Goal: Task Accomplishment & Management: Manage account settings

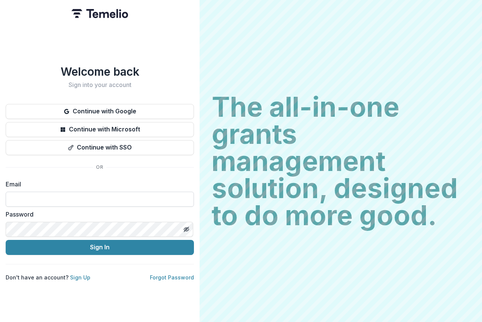
click at [31, 194] on input at bounding box center [100, 199] width 188 height 15
type input "**********"
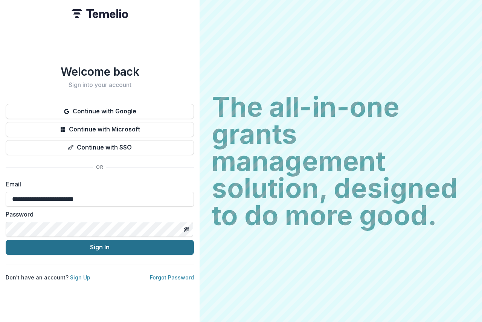
click at [99, 245] on button "Sign In" at bounding box center [100, 247] width 188 height 15
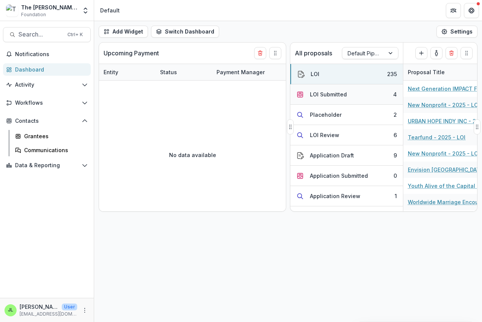
click at [324, 93] on div "LOI Submitted" at bounding box center [328, 94] width 37 height 8
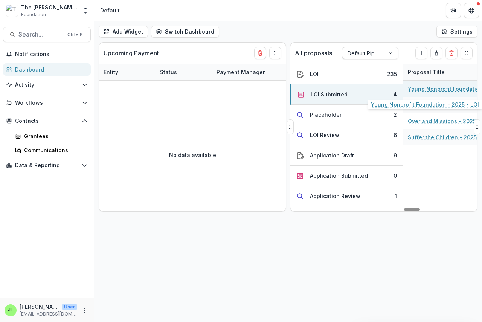
click at [444, 90] on link "Young Nonprofit Foundation - 2025 - LOI" at bounding box center [450, 89] width 85 height 8
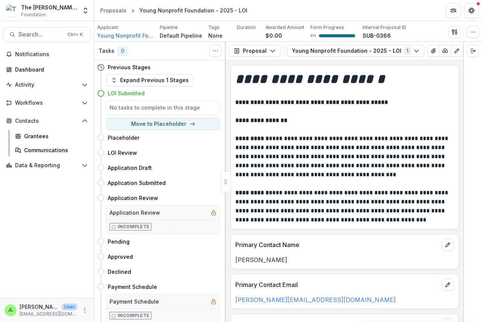
scroll to position [0, 22]
click at [420, 50] on icon "button" at bounding box center [423, 51] width 6 height 6
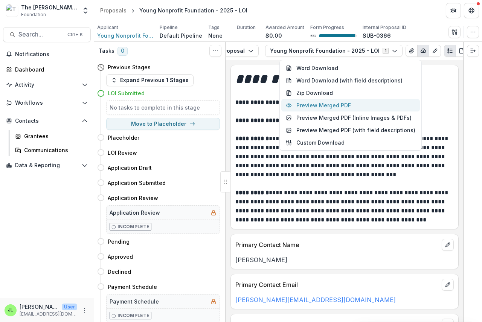
click at [335, 105] on button "Preview Merged PDF" at bounding box center [350, 105] width 139 height 12
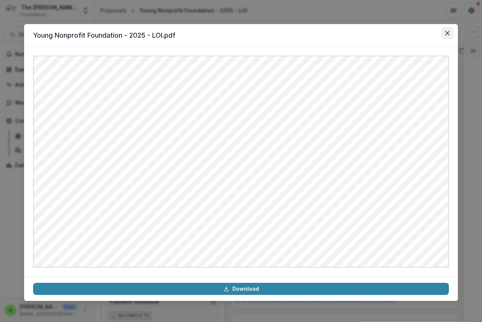
click at [445, 30] on button "Close" at bounding box center [448, 33] width 12 height 12
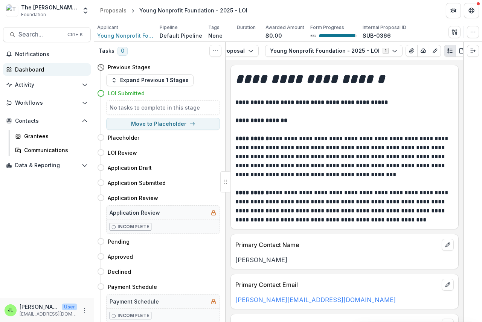
drag, startPoint x: 16, startPoint y: 69, endPoint x: 42, endPoint y: 71, distance: 25.7
click at [17, 69] on div "Dashboard" at bounding box center [50, 70] width 70 height 8
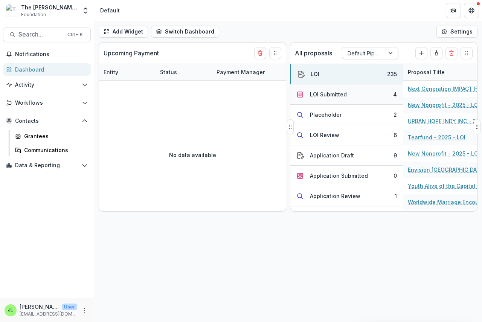
click at [329, 95] on div "LOI Submitted" at bounding box center [328, 94] width 37 height 8
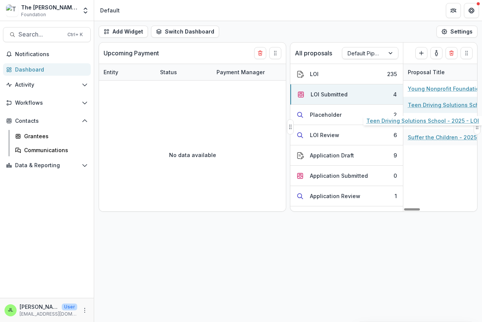
click at [445, 105] on link "Teen Driving Solutions School - 2025 - LOI" at bounding box center [450, 105] width 85 height 8
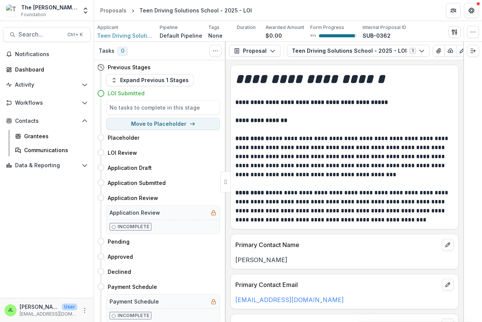
scroll to position [0, 26]
click at [422, 50] on icon "button" at bounding box center [425, 51] width 6 height 6
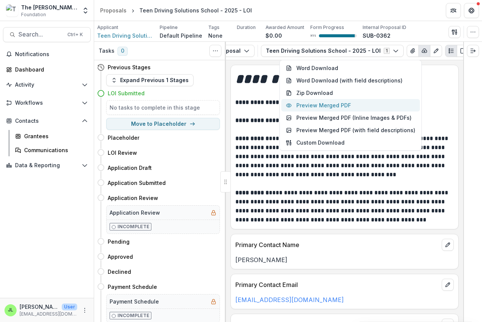
click at [343, 106] on button "Preview Merged PDF" at bounding box center [350, 105] width 139 height 12
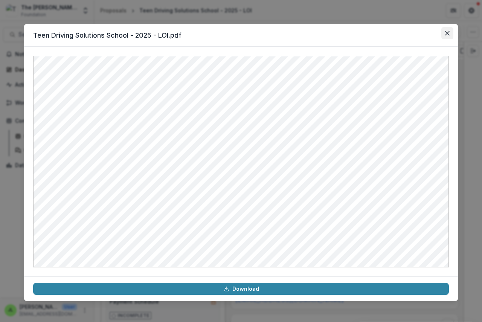
click at [446, 34] on icon "Close" at bounding box center [447, 33] width 5 height 5
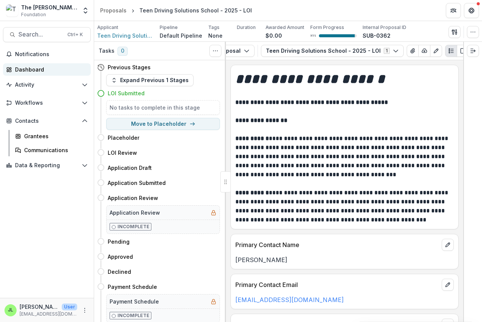
click at [22, 69] on div "Dashboard" at bounding box center [50, 70] width 70 height 8
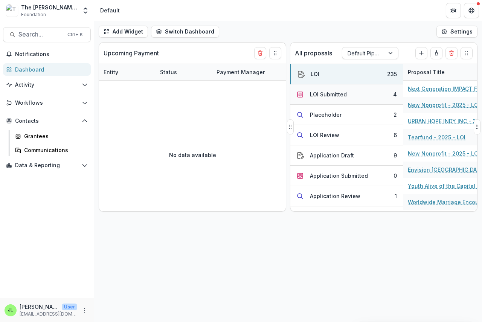
click at [336, 96] on div "LOI Submitted" at bounding box center [328, 94] width 37 height 8
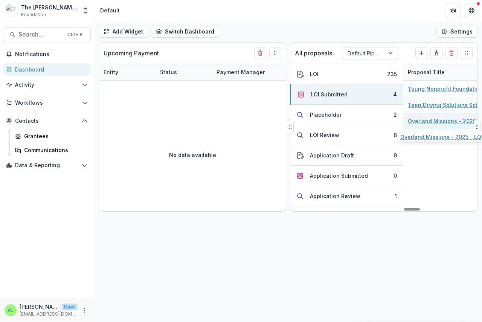
click at [441, 122] on link "Overland Missions - 2025 - LOI" at bounding box center [449, 121] width 83 height 8
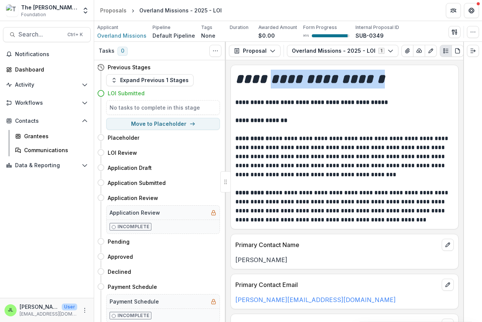
drag, startPoint x: 270, startPoint y: 61, endPoint x: 359, endPoint y: 69, distance: 89.0
click at [379, 69] on div "**********" at bounding box center [344, 191] width 237 height 262
drag, startPoint x: 277, startPoint y: 60, endPoint x: 410, endPoint y: 62, distance: 132.6
click at [410, 62] on div "**********" at bounding box center [344, 182] width 237 height 280
click at [417, 50] on g "button" at bounding box center [419, 51] width 5 height 4
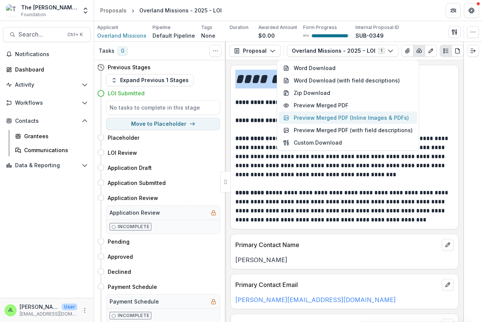
click at [332, 113] on button "Preview Merged PDF (Inline Images & PDFs)" at bounding box center [348, 118] width 139 height 12
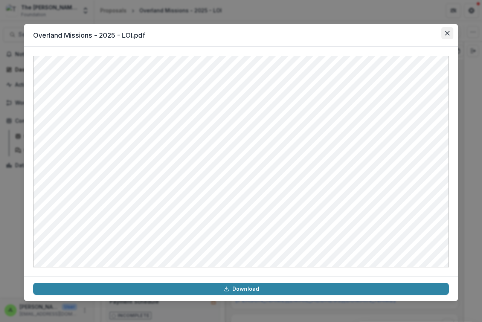
click at [447, 31] on icon "Close" at bounding box center [447, 33] width 5 height 5
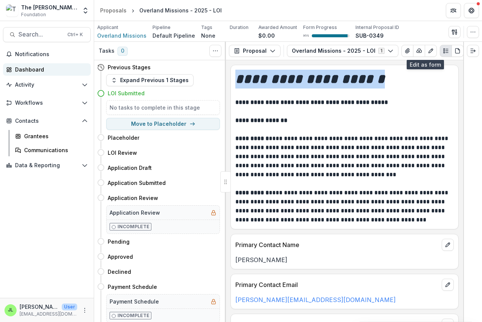
click at [21, 71] on div "Dashboard" at bounding box center [50, 70] width 70 height 8
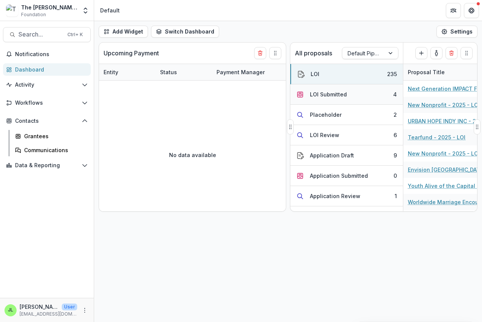
click at [329, 92] on div "LOI Submitted" at bounding box center [328, 94] width 37 height 8
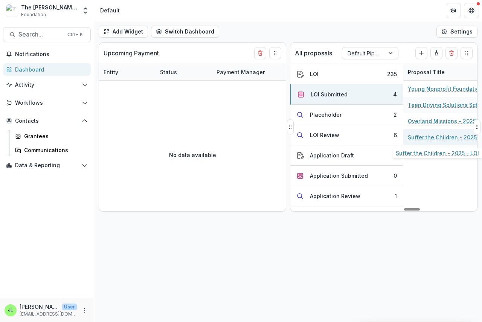
click at [441, 140] on link "Suffer the Children - 2025 - LOI" at bounding box center [449, 137] width 83 height 8
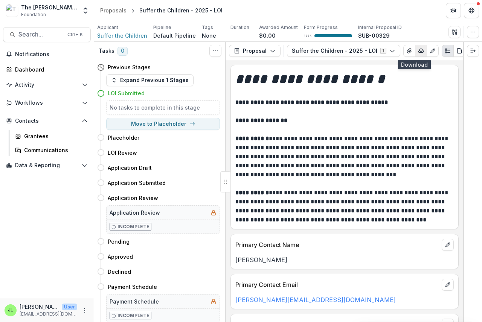
click at [418, 52] on icon "button" at bounding box center [421, 51] width 6 height 6
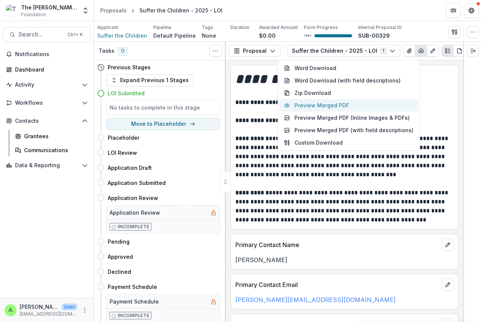
click at [346, 103] on button "Preview Merged PDF" at bounding box center [349, 105] width 139 height 12
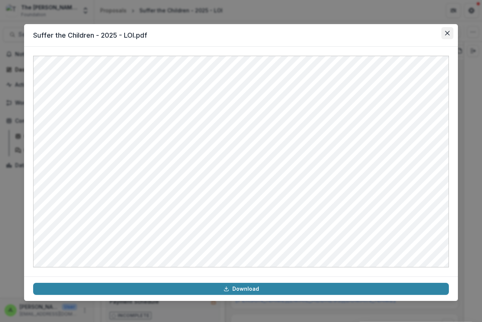
click at [448, 32] on icon "Close" at bounding box center [447, 33] width 5 height 5
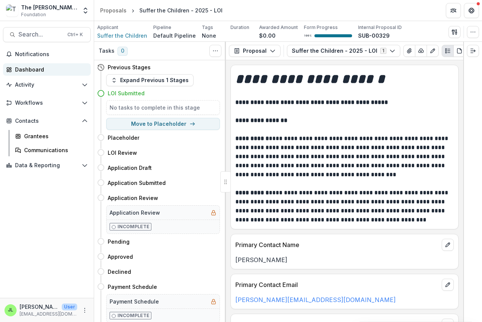
click at [30, 66] on div "Dashboard" at bounding box center [50, 70] width 70 height 8
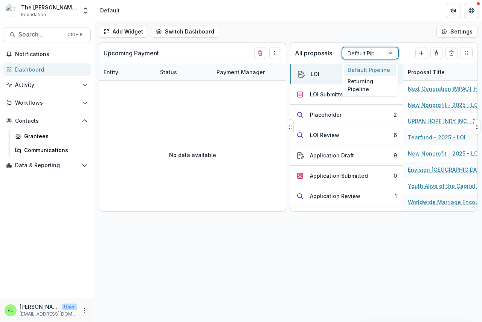
click at [356, 53] on div at bounding box center [364, 53] width 32 height 9
click at [352, 85] on div "Returning Pipeline" at bounding box center [370, 86] width 53 height 20
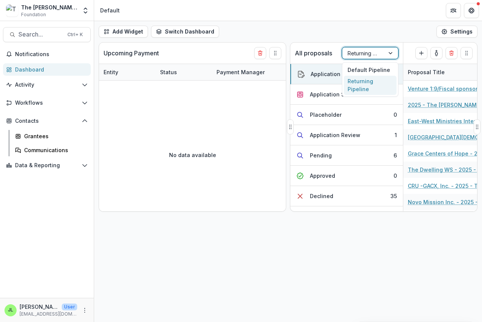
click at [372, 52] on div at bounding box center [364, 53] width 32 height 9
click at [371, 84] on div "Returning Pipeline" at bounding box center [370, 86] width 53 height 20
click at [368, 55] on div at bounding box center [364, 53] width 32 height 9
click at [368, 69] on div "Default Pipeline" at bounding box center [370, 70] width 53 height 12
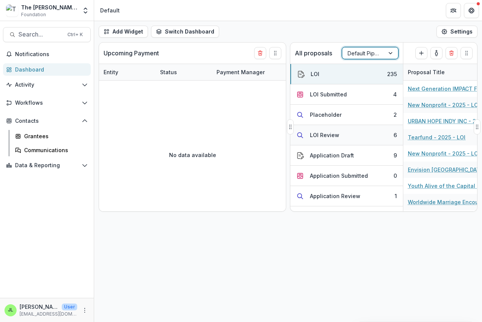
click at [315, 136] on div "LOI Review" at bounding box center [324, 135] width 29 height 8
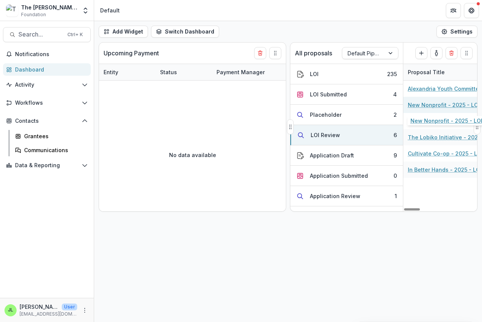
click at [419, 105] on link "New Nonprofit - 2025 - LOI" at bounding box center [444, 105] width 72 height 8
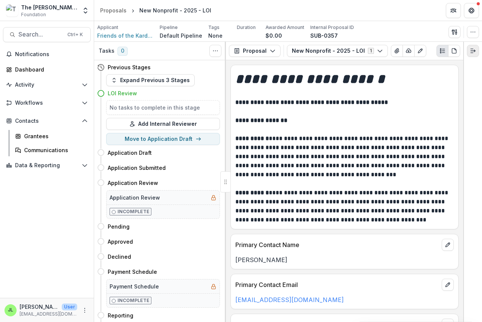
click at [474, 51] on line "Expand right" at bounding box center [473, 51] width 5 height 0
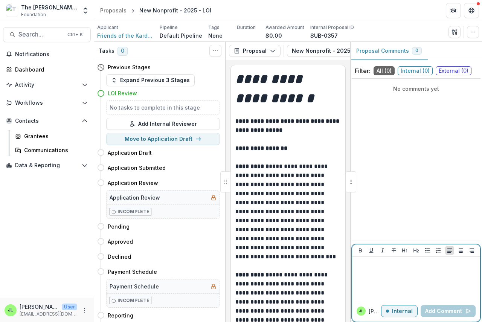
drag, startPoint x: 368, startPoint y: 274, endPoint x: 363, endPoint y: 276, distance: 6.1
click at [368, 275] on div at bounding box center [416, 279] width 122 height 38
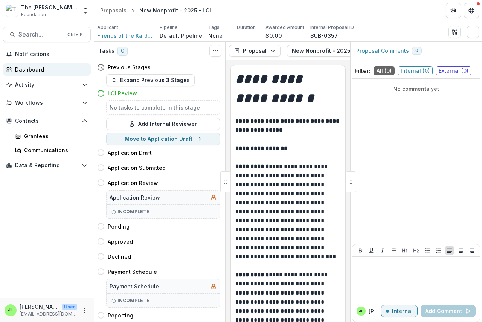
click at [31, 70] on div "Dashboard" at bounding box center [50, 70] width 70 height 8
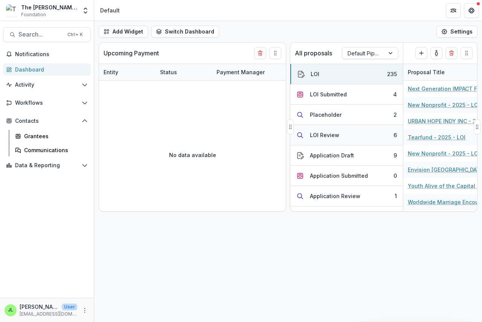
click at [318, 135] on div "LOI Review" at bounding box center [324, 135] width 29 height 8
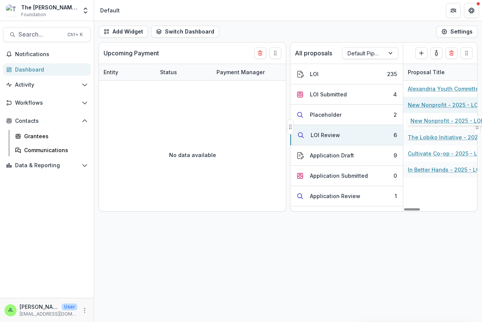
click at [424, 104] on link "New Nonprofit - 2025 - LOI" at bounding box center [444, 105] width 72 height 8
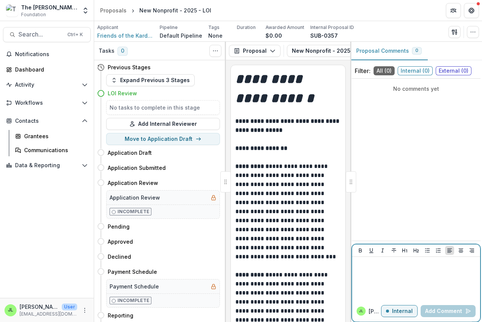
click at [373, 271] on div at bounding box center [416, 279] width 122 height 38
click at [360, 263] on p "**********" at bounding box center [416, 264] width 122 height 8
click at [394, 265] on p "**********" at bounding box center [416, 264] width 122 height 8
click at [415, 263] on p "**********" at bounding box center [416, 264] width 122 height 8
drag, startPoint x: 404, startPoint y: 265, endPoint x: 408, endPoint y: 268, distance: 5.8
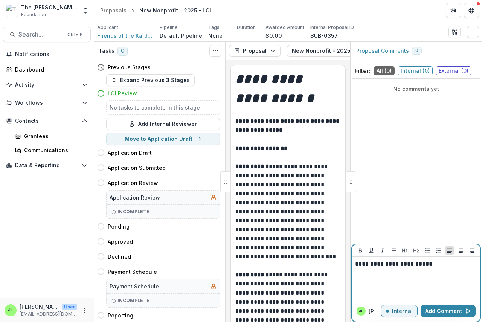
click at [404, 265] on p "**********" at bounding box center [416, 264] width 122 height 8
click at [404, 264] on p "**********" at bounding box center [416, 264] width 122 height 8
click at [409, 264] on p "**********" at bounding box center [416, 264] width 122 height 8
click at [412, 265] on p "**********" at bounding box center [416, 264] width 122 height 8
click at [435, 310] on button "Add Comment" at bounding box center [448, 311] width 55 height 12
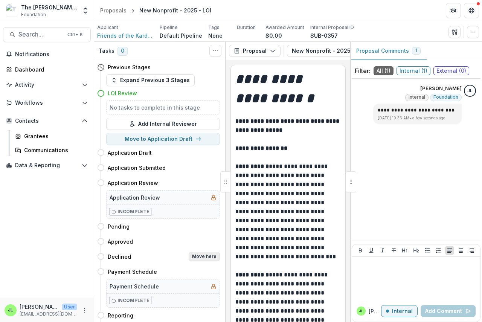
click at [209, 259] on button "Move here" at bounding box center [204, 256] width 31 height 9
select select "********"
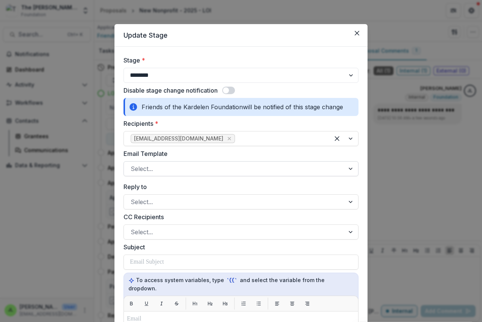
click at [147, 172] on div at bounding box center [234, 169] width 207 height 11
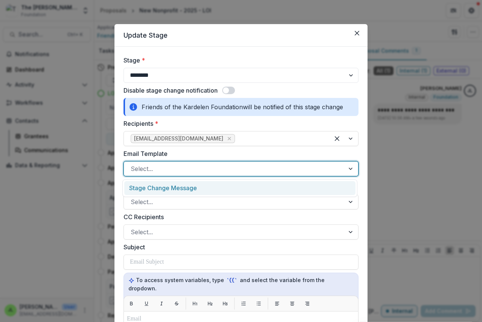
click at [155, 188] on div "Stage Change Message" at bounding box center [239, 188] width 231 height 14
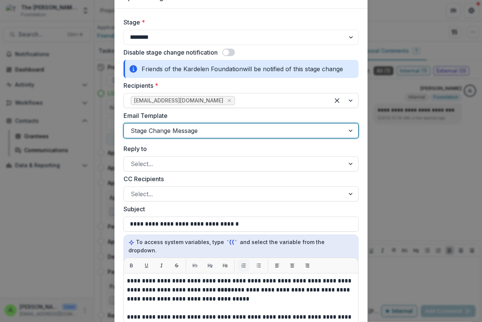
scroll to position [38, 0]
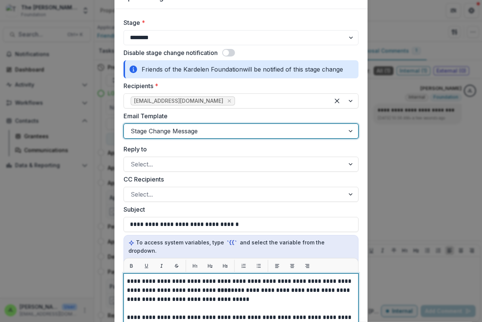
click at [217, 287] on strong "****" at bounding box center [224, 290] width 14 height 6
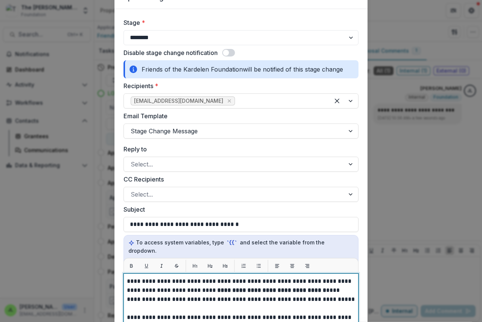
click at [217, 287] on strong "**********" at bounding box center [271, 290] width 109 height 6
click at [237, 287] on strong "**********" at bounding box center [270, 290] width 107 height 6
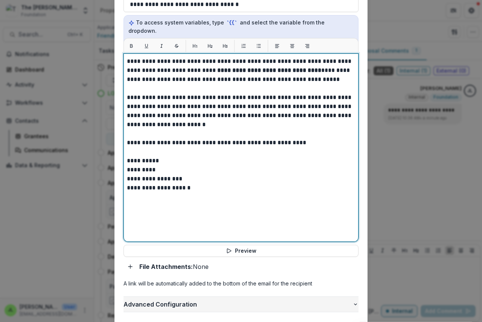
scroll to position [301, 0]
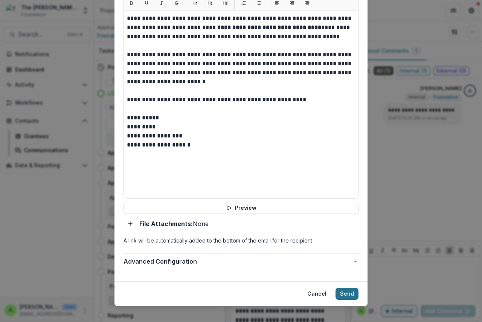
click at [344, 288] on button "Send" at bounding box center [347, 294] width 23 height 12
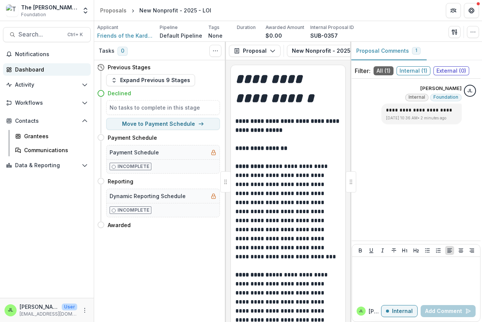
click at [25, 69] on div "Dashboard" at bounding box center [50, 70] width 70 height 8
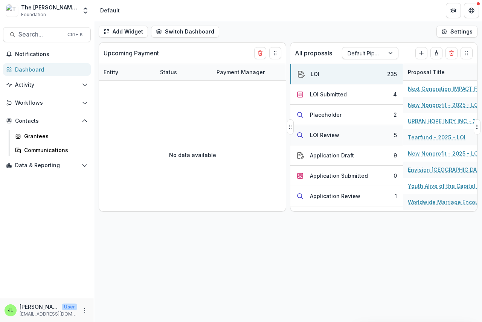
click at [327, 133] on div "LOI Review" at bounding box center [324, 135] width 29 height 8
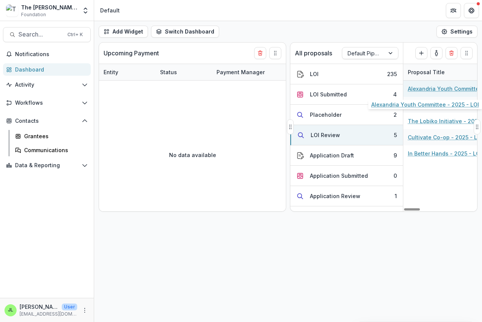
click at [430, 89] on link "Alexandria Youth Committee - 2025 - LOI" at bounding box center [450, 89] width 85 height 8
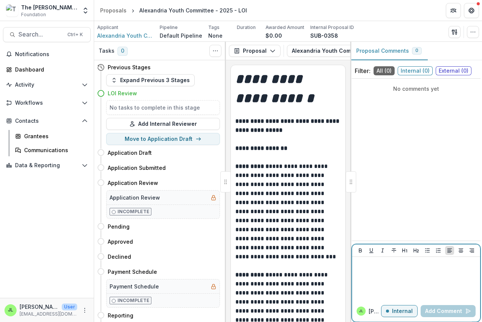
drag, startPoint x: 374, startPoint y: 273, endPoint x: 380, endPoint y: 271, distance: 6.4
click at [377, 271] on div at bounding box center [416, 279] width 122 height 38
drag, startPoint x: 435, startPoint y: 309, endPoint x: 434, endPoint y: 305, distance: 3.8
click at [434, 307] on button "Add Comment" at bounding box center [448, 311] width 55 height 12
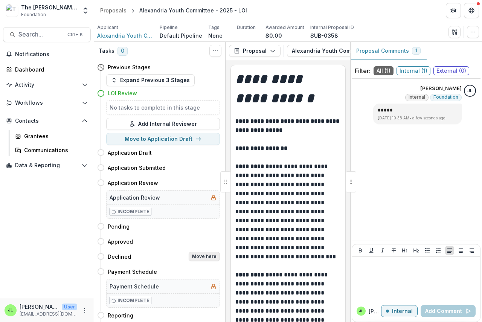
click at [209, 258] on button "Move here" at bounding box center [204, 256] width 31 height 9
select select "********"
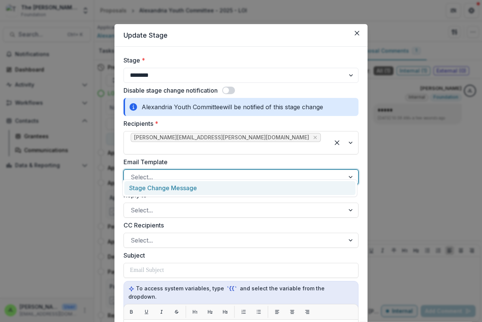
click at [144, 172] on div at bounding box center [234, 177] width 207 height 11
click at [142, 185] on div "Stage Change Message" at bounding box center [239, 188] width 231 height 14
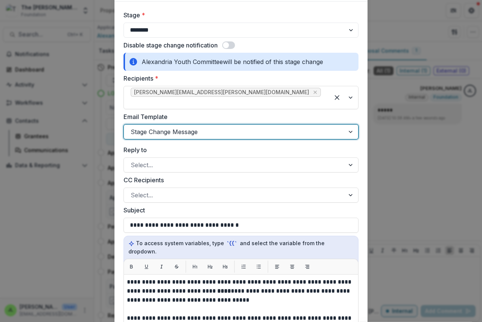
scroll to position [113, 0]
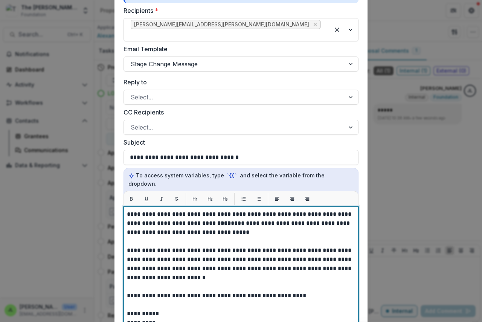
click at [217, 220] on strong "****" at bounding box center [224, 223] width 14 height 6
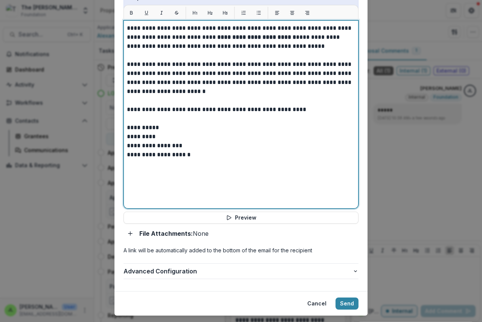
scroll to position [301, 0]
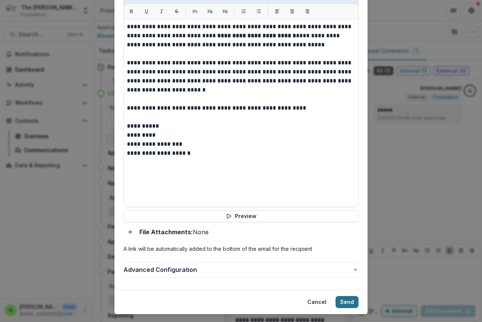
click at [342, 296] on button "Send" at bounding box center [347, 302] width 23 height 12
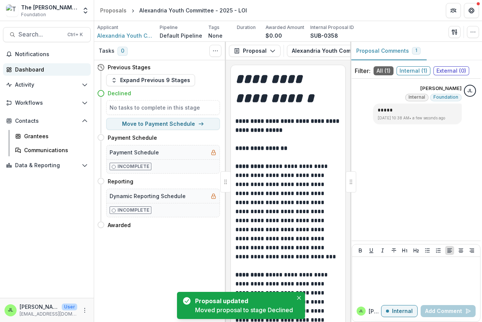
click at [23, 69] on div "Dashboard" at bounding box center [50, 70] width 70 height 8
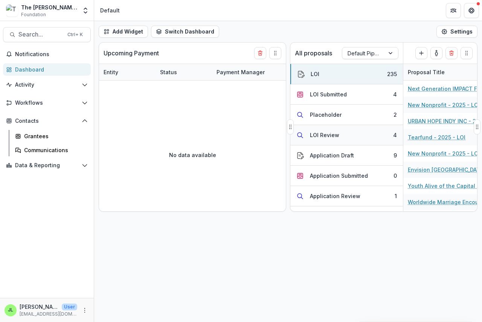
click at [323, 136] on div "LOI Review" at bounding box center [324, 135] width 29 height 8
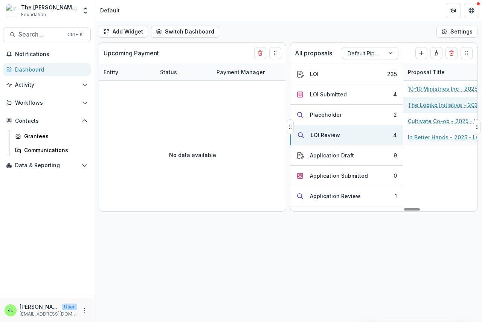
click at [435, 104] on link "The Lobiko Initiative - 2025 - LOI" at bounding box center [450, 105] width 85 height 8
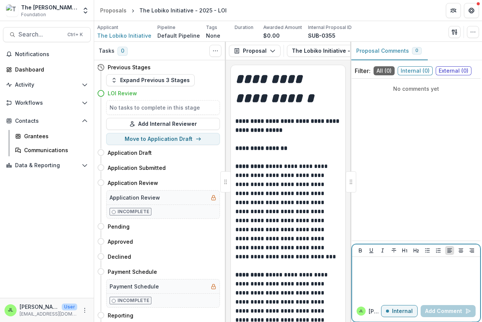
drag, startPoint x: 366, startPoint y: 274, endPoint x: 370, endPoint y: 287, distance: 13.7
click at [366, 276] on div at bounding box center [416, 279] width 122 height 38
click at [448, 311] on button "Add Comment" at bounding box center [448, 311] width 55 height 12
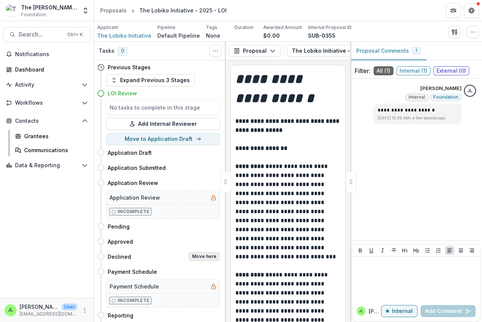
click at [201, 256] on button "Move here" at bounding box center [204, 256] width 31 height 9
select select "********"
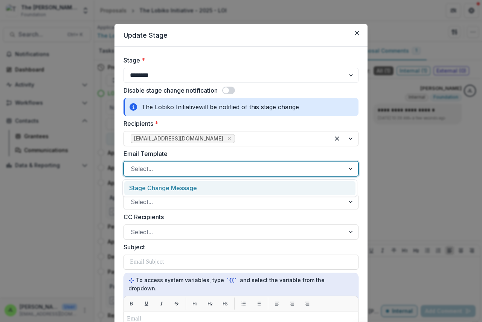
click at [149, 170] on div at bounding box center [234, 169] width 207 height 11
click at [155, 189] on div "Stage Change Message" at bounding box center [239, 188] width 231 height 14
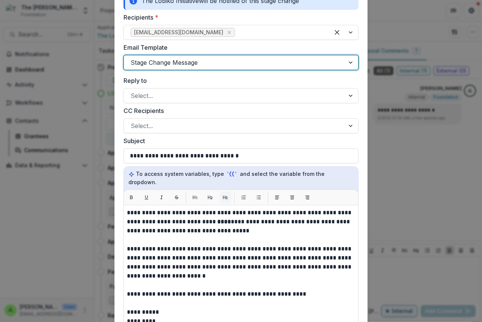
scroll to position [226, 0]
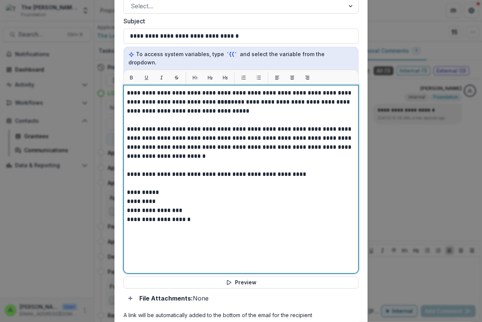
click at [217, 99] on strong "****" at bounding box center [224, 102] width 14 height 6
drag, startPoint x: 202, startPoint y: 93, endPoint x: 219, endPoint y: 99, distance: 18.0
click at [217, 99] on strong "****" at bounding box center [224, 102] width 14 height 6
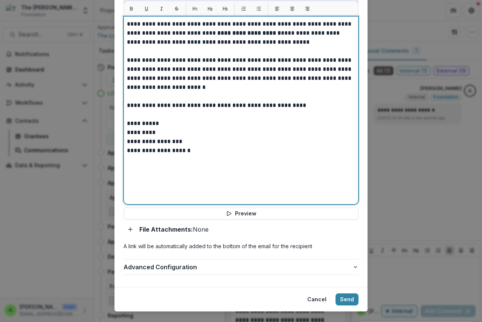
scroll to position [301, 0]
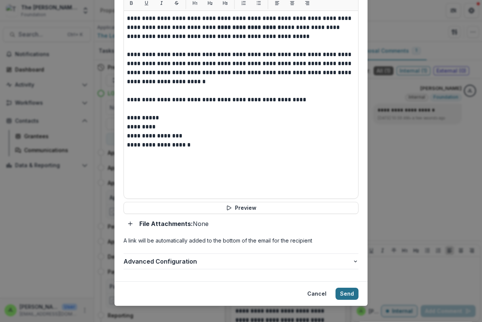
click at [336, 288] on button "Send" at bounding box center [347, 294] width 23 height 12
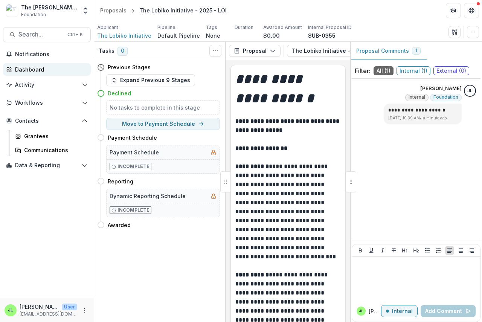
click at [28, 72] on div "Dashboard" at bounding box center [50, 70] width 70 height 8
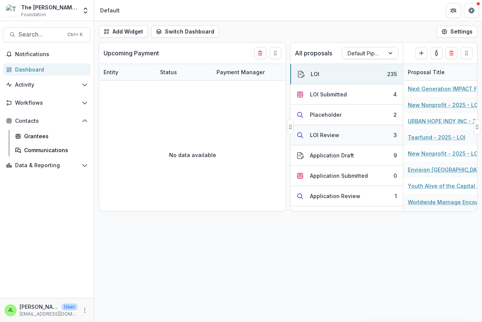
click at [324, 137] on div "LOI Review" at bounding box center [324, 135] width 29 height 8
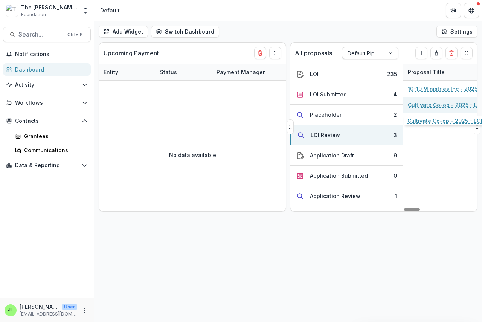
click at [418, 105] on link "Cultivate Co-op - 2025 - LOI" at bounding box center [445, 105] width 75 height 8
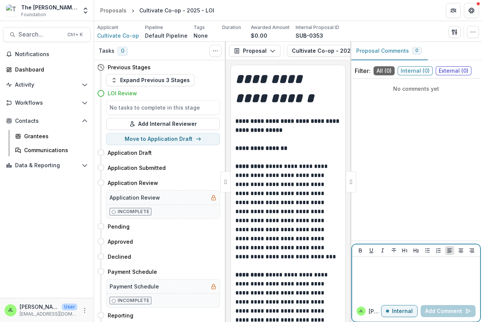
click at [367, 270] on div at bounding box center [416, 279] width 122 height 38
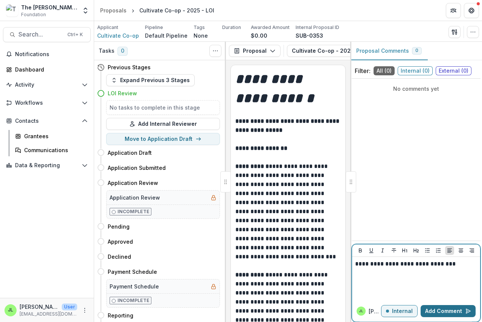
click at [443, 307] on button "Add Comment" at bounding box center [448, 311] width 55 height 12
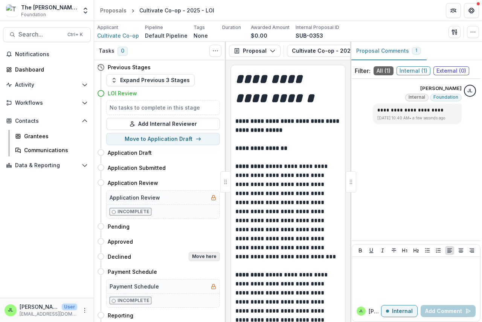
click at [205, 256] on button "Move here" at bounding box center [204, 256] width 31 height 9
select select "********"
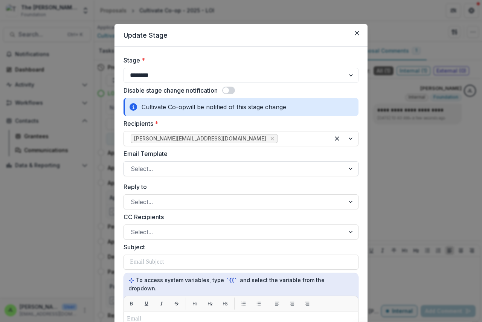
click at [152, 170] on div at bounding box center [234, 169] width 207 height 11
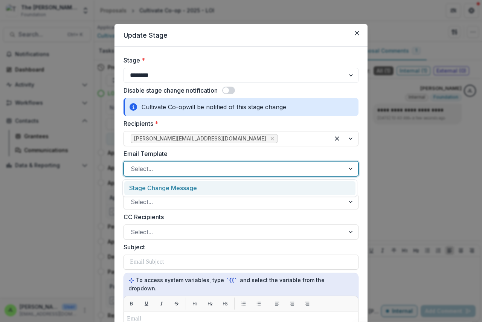
click at [159, 189] on div "Stage Change Message" at bounding box center [239, 188] width 231 height 14
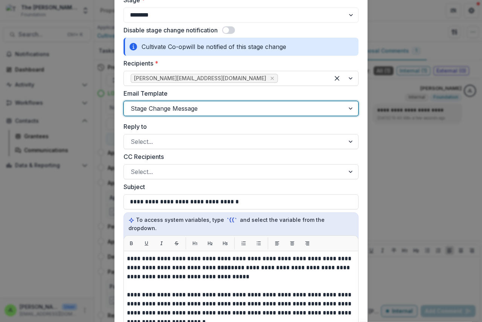
scroll to position [188, 0]
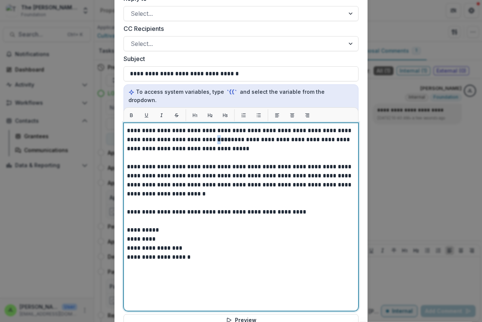
click at [217, 137] on strong "****" at bounding box center [224, 140] width 14 height 6
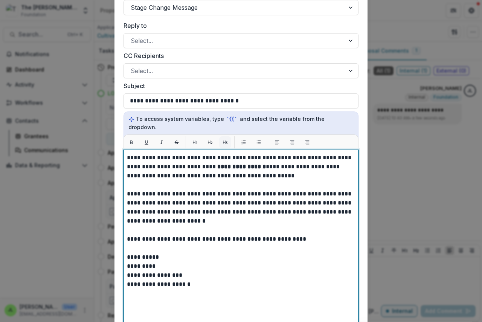
scroll to position [151, 0]
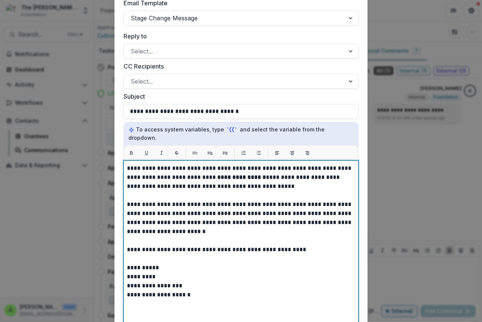
click at [228, 174] on strong "**********" at bounding box center [241, 177] width 49 height 6
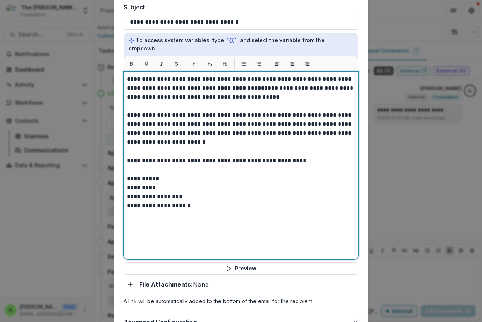
scroll to position [301, 0]
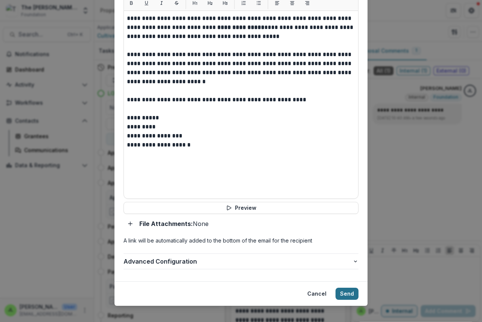
click at [349, 288] on button "Send" at bounding box center [347, 294] width 23 height 12
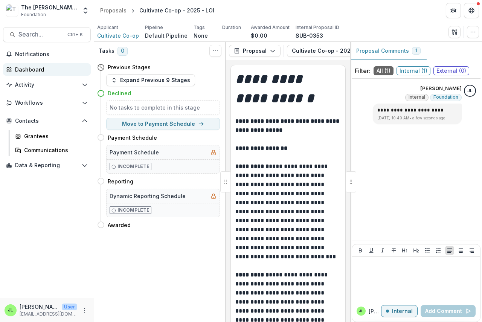
click at [39, 69] on div "Dashboard" at bounding box center [50, 70] width 70 height 8
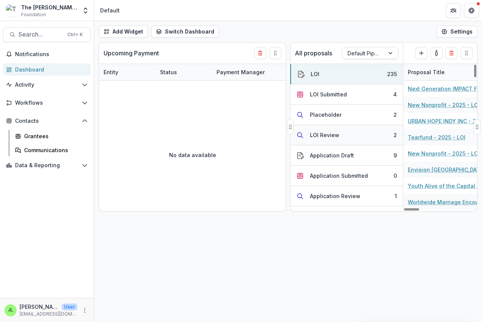
click at [320, 134] on div "LOI Review" at bounding box center [324, 135] width 29 height 8
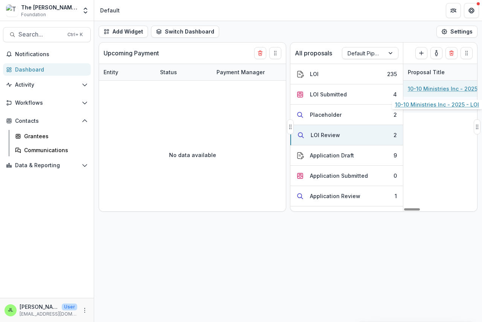
click at [431, 89] on link "10-10 Ministries Inc - 2025 - LOI" at bounding box center [450, 89] width 84 height 8
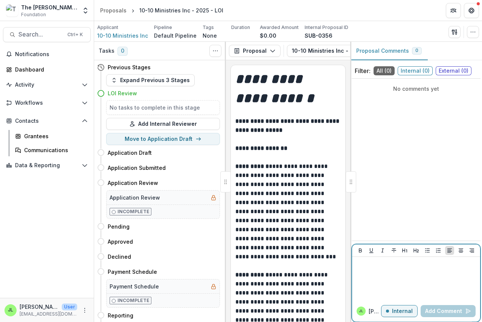
click at [367, 268] on p at bounding box center [416, 264] width 122 height 8
click at [446, 315] on button "Add Comment" at bounding box center [448, 311] width 55 height 12
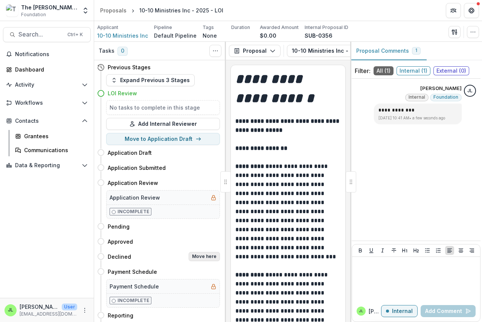
click at [209, 255] on button "Move here" at bounding box center [204, 256] width 31 height 9
select select "********"
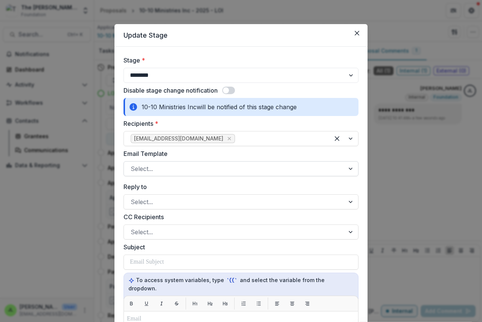
drag, startPoint x: 172, startPoint y: 154, endPoint x: 151, endPoint y: 172, distance: 28.1
click at [167, 161] on div "Email Template Select..." at bounding box center [241, 162] width 235 height 27
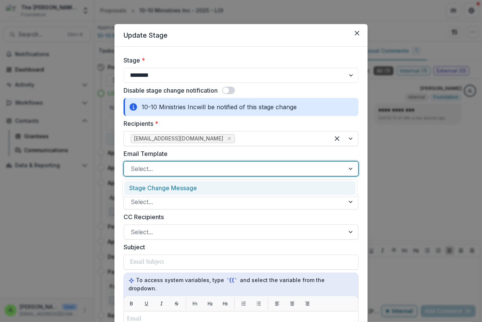
click at [151, 172] on div at bounding box center [234, 169] width 207 height 11
click at [158, 192] on div "Stage Change Message" at bounding box center [239, 188] width 231 height 14
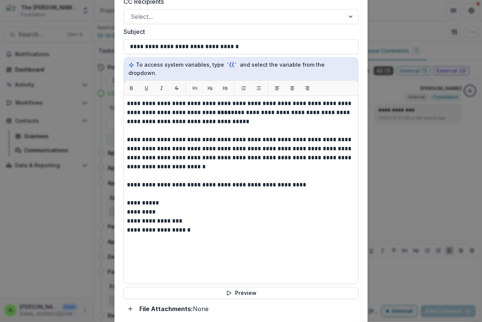
scroll to position [226, 0]
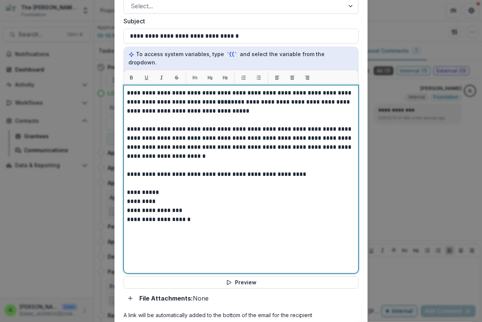
click at [217, 99] on strong "****" at bounding box center [224, 102] width 14 height 6
click at [238, 99] on strong "**********" at bounding box center [249, 102] width 64 height 6
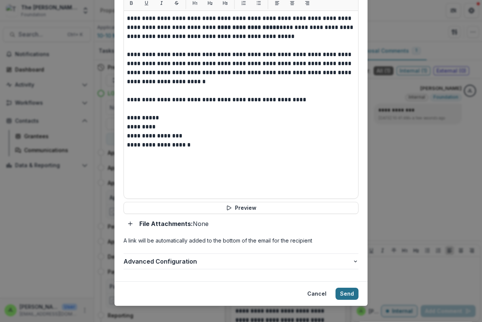
click at [346, 288] on button "Send" at bounding box center [347, 294] width 23 height 12
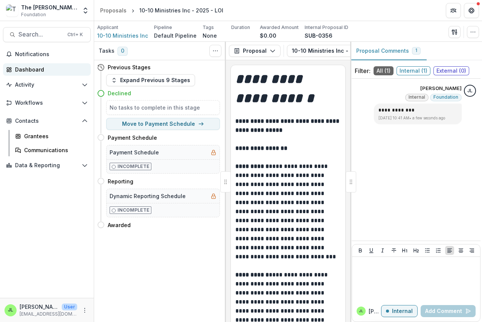
click at [26, 72] on div "Dashboard" at bounding box center [50, 70] width 70 height 8
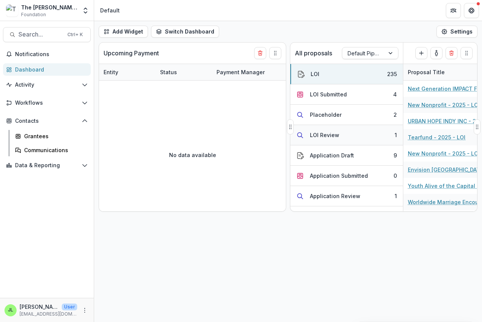
click at [317, 131] on div "LOI Review" at bounding box center [324, 135] width 29 height 8
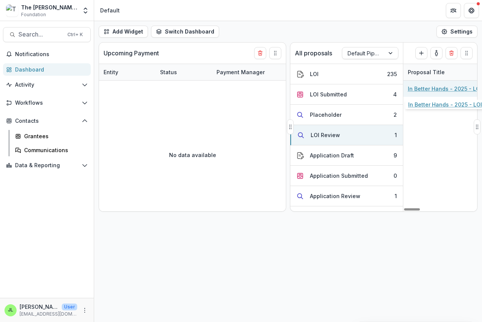
click at [434, 89] on link "In Better Hands - 2025 - LOI" at bounding box center [445, 89] width 74 height 8
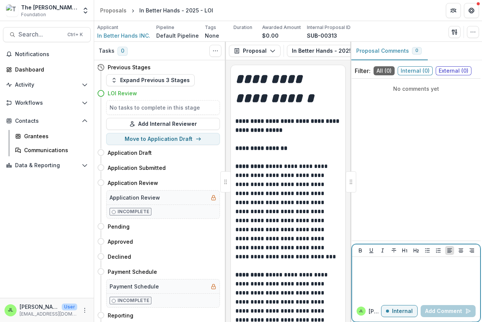
click at [375, 266] on p at bounding box center [416, 264] width 122 height 8
click at [450, 310] on button "Add Comment" at bounding box center [448, 311] width 55 height 12
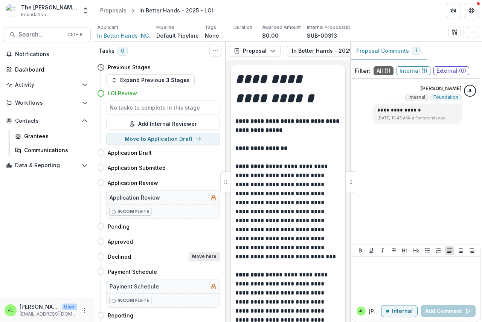
click at [197, 257] on button "Move here" at bounding box center [204, 256] width 31 height 9
select select "********"
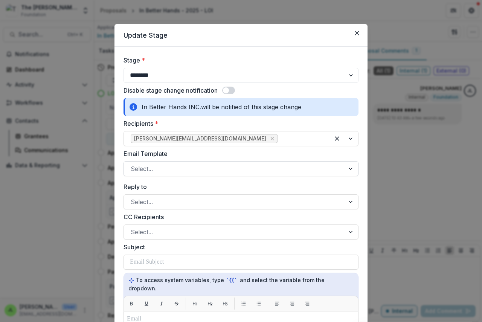
click at [152, 172] on div at bounding box center [234, 169] width 207 height 11
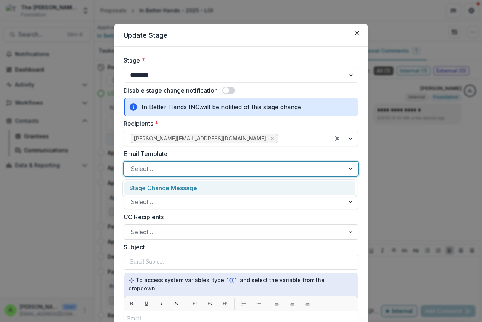
click at [152, 189] on div "Stage Change Message" at bounding box center [239, 188] width 231 height 14
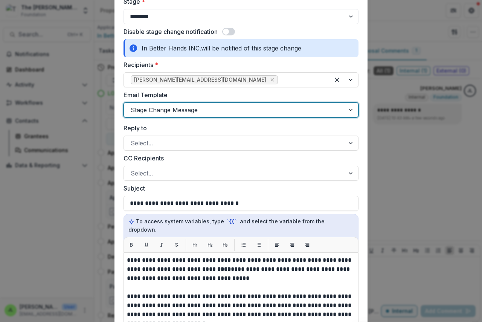
scroll to position [188, 0]
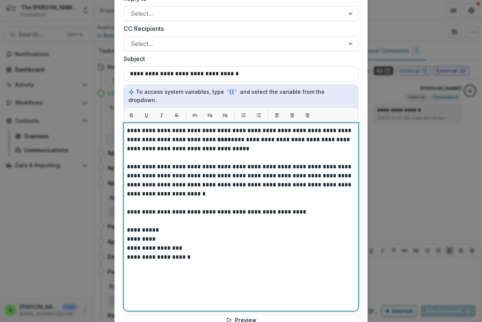
click at [217, 137] on strong "****" at bounding box center [224, 140] width 14 height 6
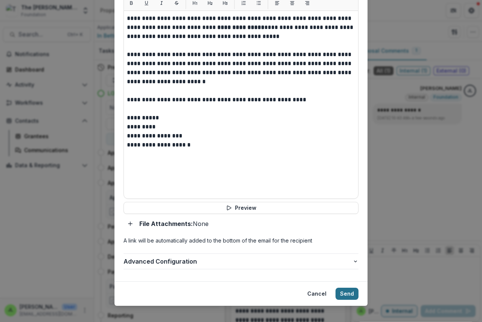
click at [346, 288] on button "Send" at bounding box center [347, 294] width 23 height 12
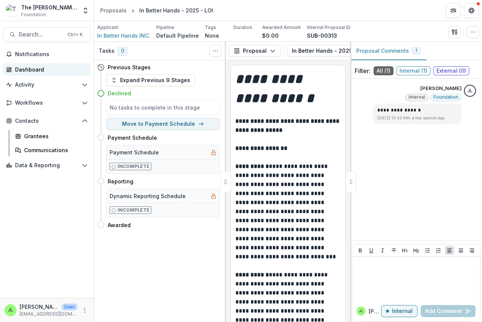
click at [24, 70] on div "Dashboard" at bounding box center [50, 70] width 70 height 8
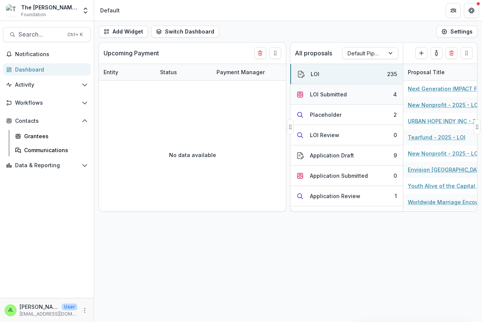
click at [321, 93] on div "LOI Submitted" at bounding box center [328, 94] width 37 height 8
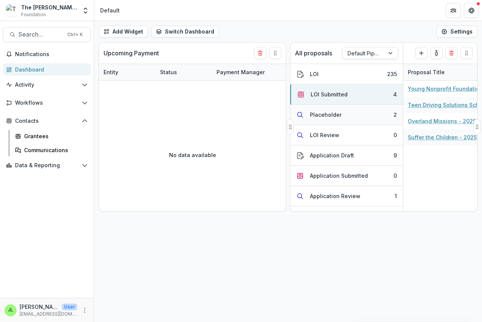
click at [323, 118] on div "Placeholder" at bounding box center [326, 115] width 32 height 8
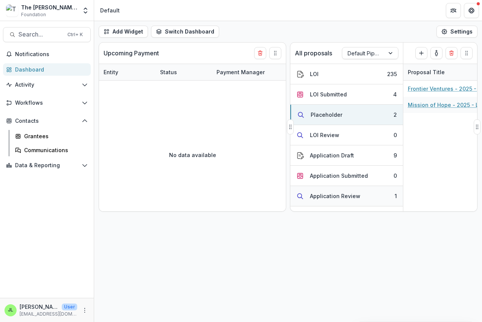
click at [324, 195] on div "Application Review" at bounding box center [335, 196] width 50 height 8
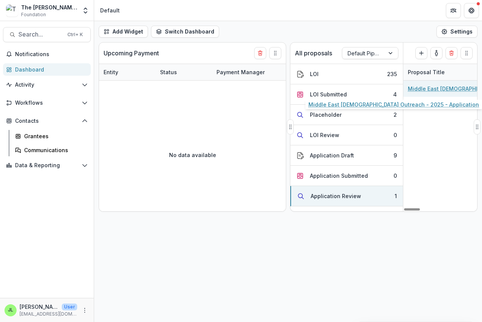
click at [416, 90] on link "Middle East [DEMOGRAPHIC_DATA] Outreach - 2025 - Application" at bounding box center [450, 89] width 85 height 8
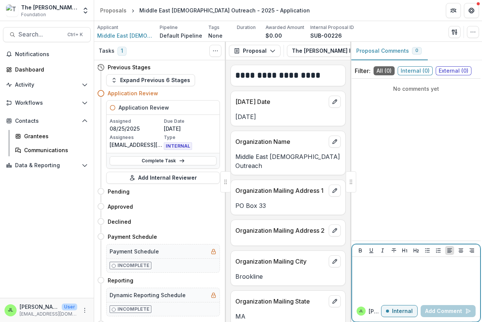
click at [373, 261] on p at bounding box center [416, 264] width 122 height 8
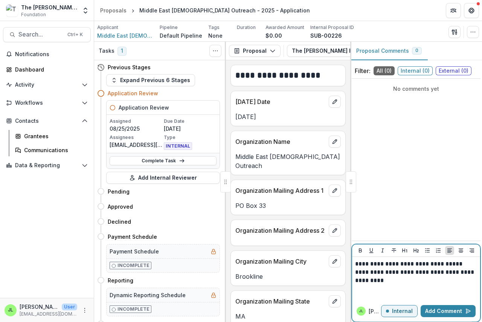
click at [451, 272] on p "**********" at bounding box center [416, 276] width 122 height 17
click at [376, 280] on p "**********" at bounding box center [416, 276] width 122 height 17
click at [384, 272] on p "**********" at bounding box center [416, 276] width 122 height 17
click at [435, 310] on button "Add Comment" at bounding box center [448, 311] width 55 height 12
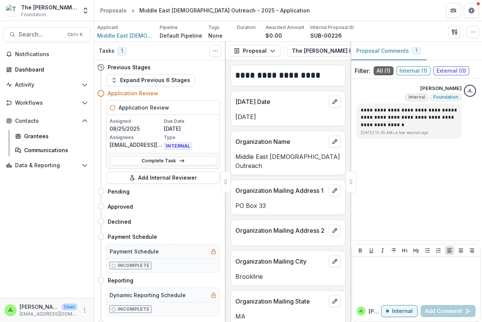
click at [98, 93] on circle at bounding box center [101, 93] width 6 height 6
click at [101, 93] on icon at bounding box center [101, 94] width 8 height 8
click at [180, 78] on button "Expand Previous 6 Stages" at bounding box center [150, 80] width 89 height 12
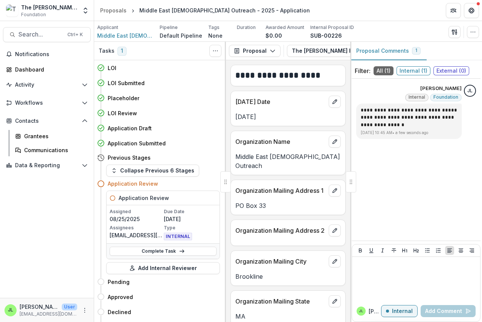
click at [115, 198] on icon at bounding box center [113, 198] width 6 height 6
click at [113, 197] on icon at bounding box center [113, 198] width 6 height 6
click at [133, 171] on button "Collapse Previous 6 Stages" at bounding box center [152, 171] width 93 height 12
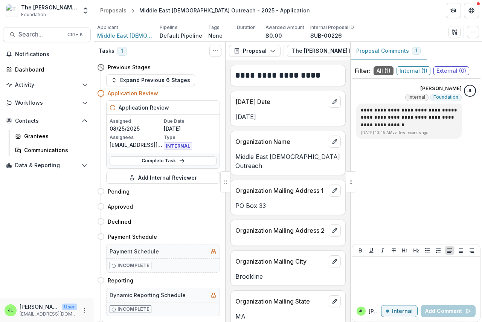
click at [113, 108] on icon at bounding box center [113, 108] width 6 height 6
click at [103, 95] on icon at bounding box center [101, 94] width 8 height 8
click at [112, 107] on icon at bounding box center [113, 108] width 6 height 6
click at [100, 95] on icon at bounding box center [101, 94] width 8 height 8
click at [156, 176] on button "Add Internal Reviewer" at bounding box center [163, 178] width 114 height 12
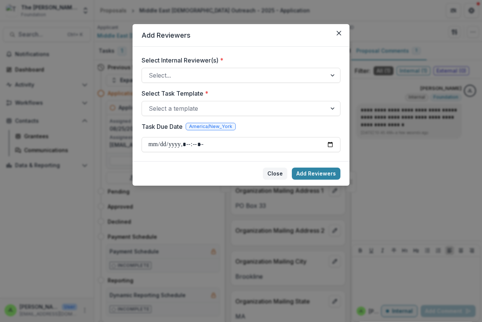
click at [277, 173] on button "Close" at bounding box center [275, 174] width 24 height 12
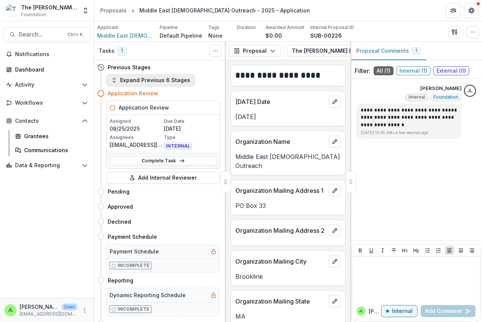
click at [135, 79] on button "Expand Previous 6 Stages" at bounding box center [150, 80] width 89 height 12
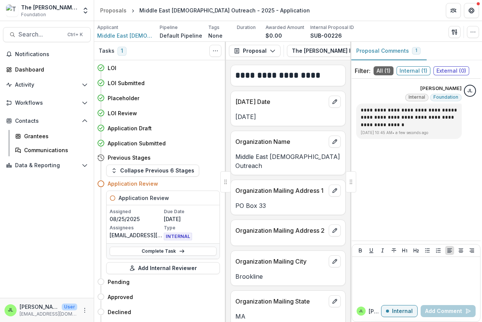
click at [113, 196] on icon at bounding box center [113, 198] width 6 height 6
click at [173, 238] on span "INTERNAL" at bounding box center [178, 237] width 28 height 8
click at [167, 249] on link "Complete Task" at bounding box center [163, 251] width 107 height 9
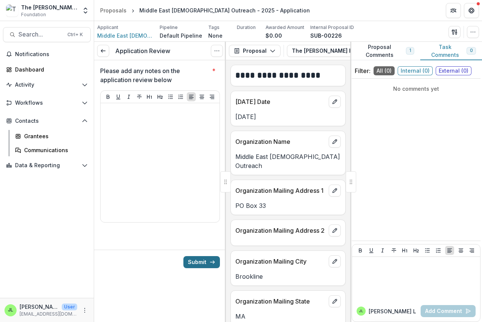
click at [201, 262] on button "Submit" at bounding box center [201, 262] width 37 height 12
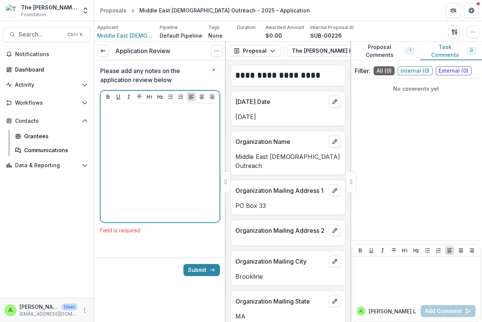
drag, startPoint x: 112, startPoint y: 109, endPoint x: 115, endPoint y: 111, distance: 4.4
click at [113, 109] on p at bounding box center [160, 110] width 113 height 8
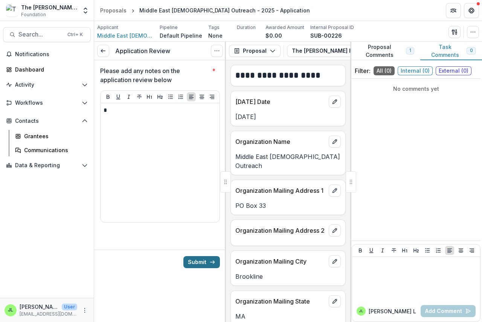
click at [192, 267] on button "Submit" at bounding box center [201, 262] width 37 height 12
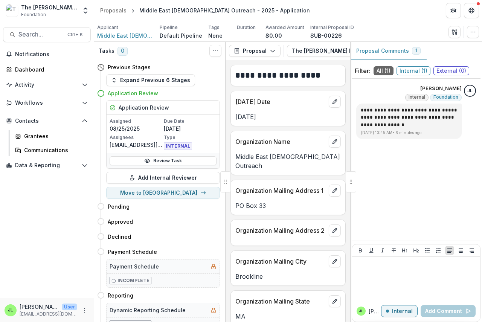
drag, startPoint x: 404, startPoint y: 159, endPoint x: 426, endPoint y: 151, distance: 22.9
click at [407, 159] on div "**********" at bounding box center [416, 160] width 129 height 156
click at [116, 38] on span "Middle East [DEMOGRAPHIC_DATA] Outreach" at bounding box center [125, 36] width 57 height 8
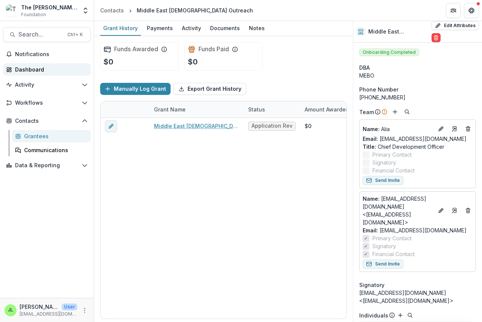
click at [26, 69] on div "Dashboard" at bounding box center [50, 70] width 70 height 8
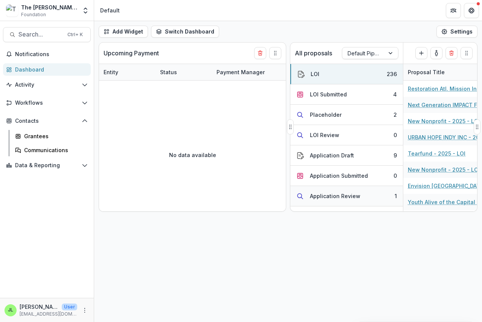
click at [324, 197] on div "Application Review" at bounding box center [335, 196] width 50 height 8
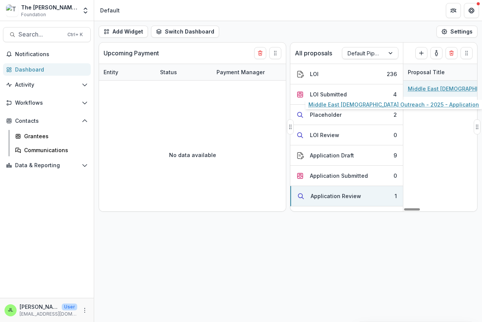
click at [422, 89] on link "Middle East [DEMOGRAPHIC_DATA] Outreach - 2025 - Application" at bounding box center [450, 89] width 85 height 8
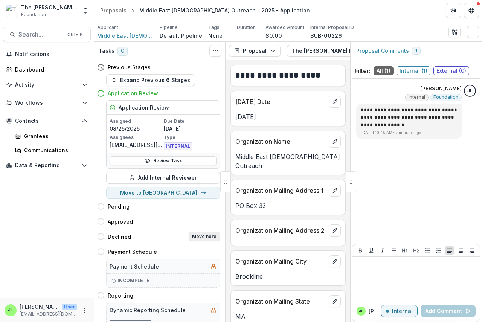
click at [202, 237] on button "Move here" at bounding box center [204, 236] width 31 height 9
select select "********"
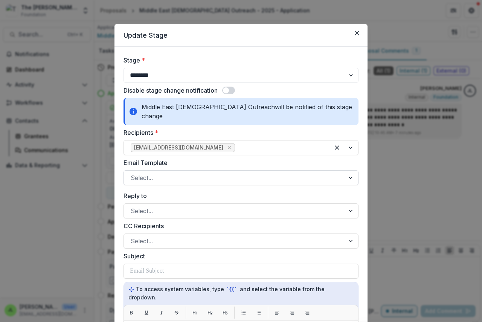
click at [136, 173] on div at bounding box center [234, 178] width 207 height 11
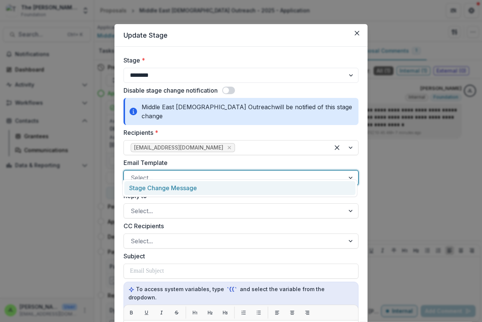
click at [139, 186] on div "Stage Change Message" at bounding box center [239, 188] width 231 height 14
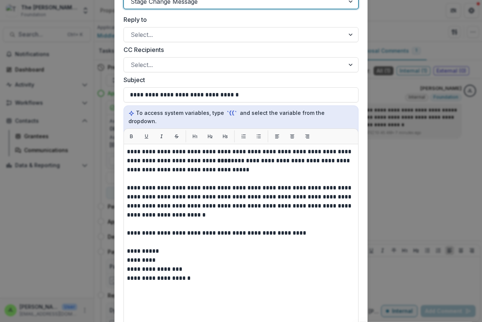
scroll to position [188, 0]
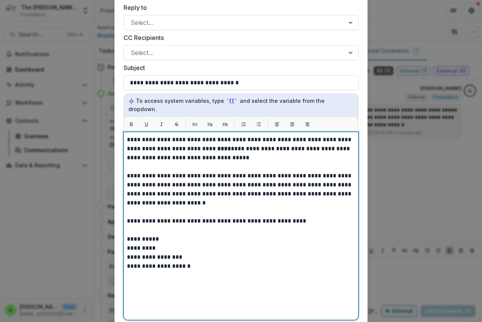
click at [217, 146] on strong "****" at bounding box center [224, 149] width 14 height 6
click at [268, 146] on strong "**********" at bounding box center [260, 149] width 86 height 6
drag, startPoint x: 234, startPoint y: 132, endPoint x: 248, endPoint y: 137, distance: 14.7
click at [235, 146] on strong "**********" at bounding box center [258, 149] width 82 height 6
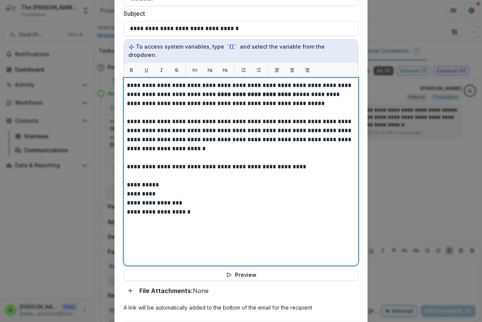
scroll to position [301, 0]
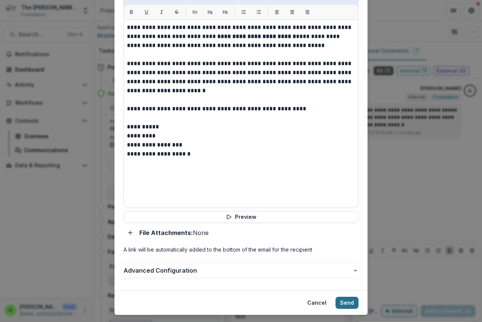
click at [349, 297] on button "Send" at bounding box center [347, 303] width 23 height 12
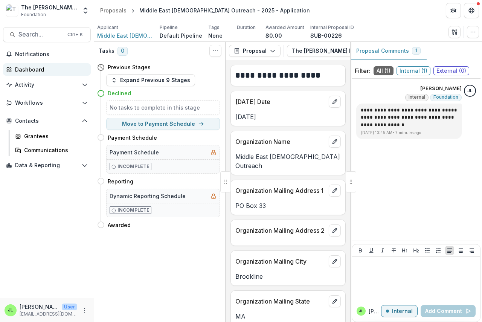
click at [35, 71] on div "Dashboard" at bounding box center [50, 70] width 70 height 8
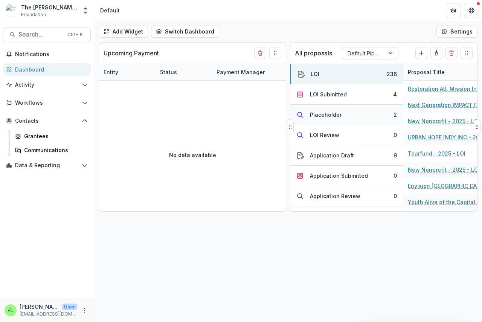
click at [321, 117] on div "Placeholder" at bounding box center [326, 115] width 32 height 8
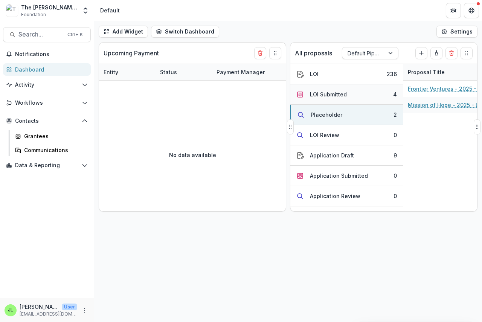
click at [324, 91] on div "LOI Submitted" at bounding box center [328, 94] width 37 height 8
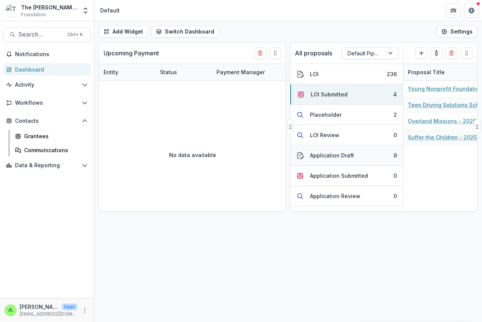
click at [325, 154] on div "Application Draft" at bounding box center [332, 155] width 44 height 8
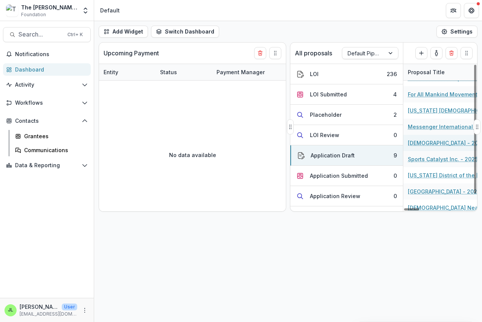
scroll to position [15, 0]
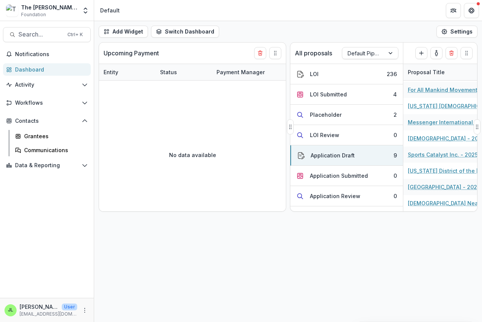
click at [363, 60] on div "All proposals Default Pipeline" at bounding box center [346, 53] width 113 height 21
click at [363, 53] on div at bounding box center [364, 53] width 32 height 9
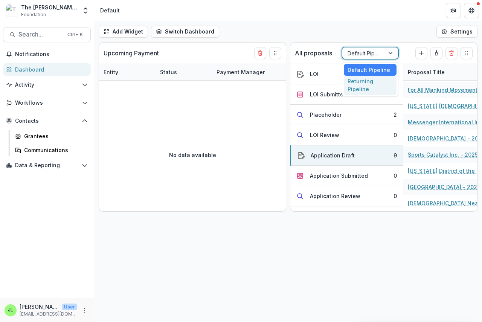
click at [361, 87] on div "Returning Pipeline" at bounding box center [370, 86] width 53 height 20
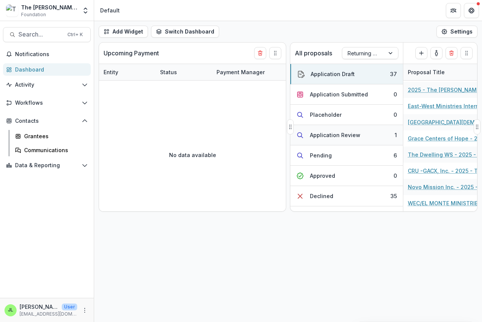
click at [321, 134] on div "Application Review" at bounding box center [335, 135] width 50 height 8
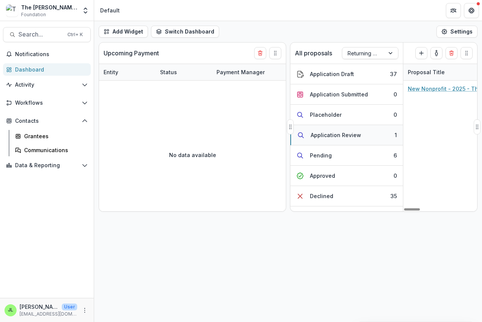
scroll to position [0, 0]
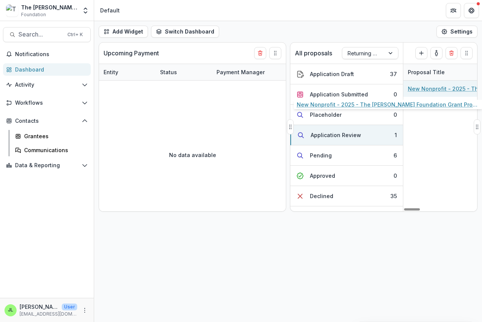
click at [433, 89] on link "New Nonprofit - 2025 - The [PERSON_NAME] Foundation Grant Proposal Application" at bounding box center [450, 89] width 85 height 8
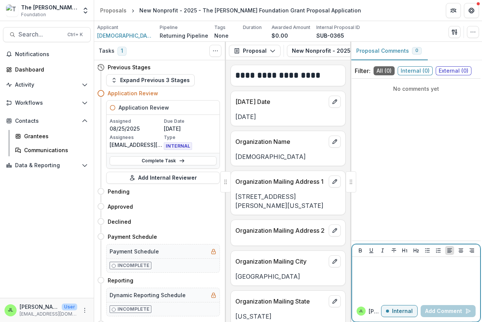
click at [364, 274] on div at bounding box center [416, 279] width 122 height 38
click at [444, 309] on button "Add Comment" at bounding box center [448, 311] width 55 height 12
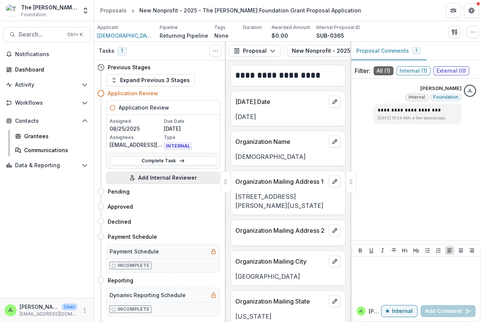
click at [150, 177] on button "Add Internal Reviewer" at bounding box center [163, 178] width 114 height 12
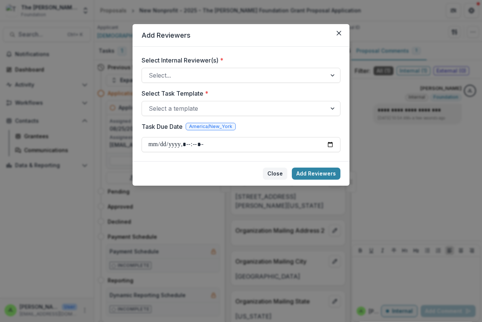
click at [277, 175] on button "Close" at bounding box center [275, 174] width 24 height 12
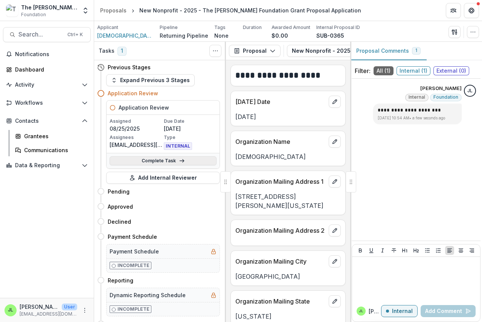
click at [182, 159] on icon at bounding box center [182, 161] width 6 height 6
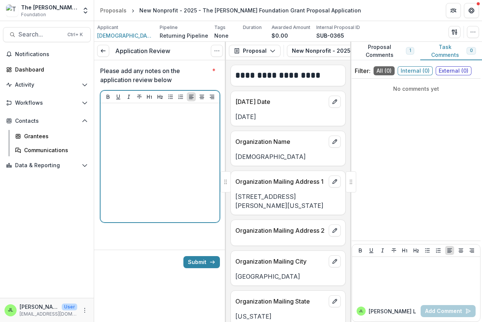
click at [108, 108] on p at bounding box center [160, 110] width 113 height 8
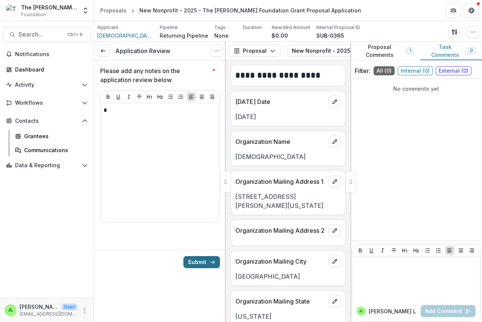
click at [196, 260] on button "Submit" at bounding box center [201, 262] width 37 height 12
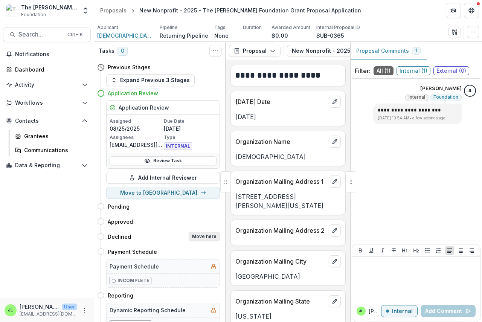
click at [199, 235] on button "Move here" at bounding box center [204, 236] width 31 height 9
select select "********"
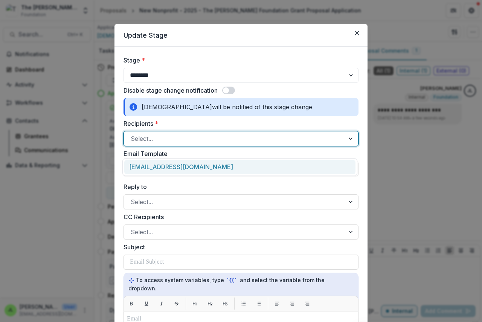
click at [151, 144] on div at bounding box center [234, 138] width 207 height 11
click at [164, 167] on div "[EMAIL_ADDRESS][DOMAIN_NAME]" at bounding box center [239, 167] width 231 height 14
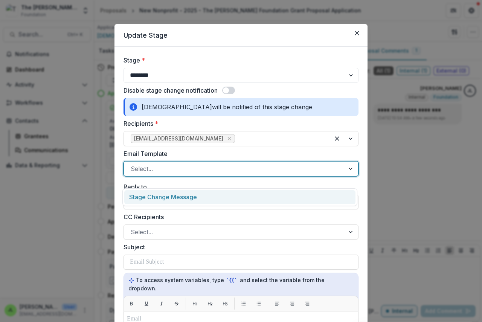
click at [157, 174] on div at bounding box center [234, 169] width 207 height 11
click at [163, 199] on div "Stage Change Message" at bounding box center [239, 197] width 231 height 14
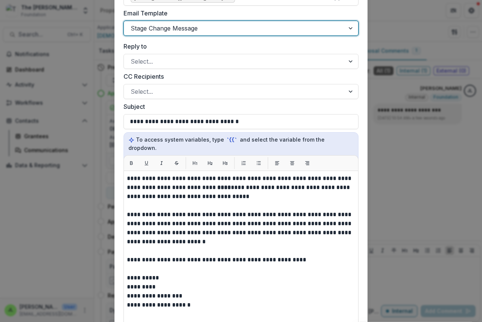
scroll to position [151, 0]
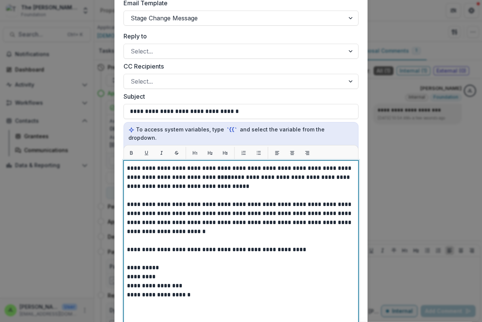
drag, startPoint x: 203, startPoint y: 176, endPoint x: 228, endPoint y: 189, distance: 28.5
click at [217, 176] on strong "****" at bounding box center [224, 177] width 14 height 6
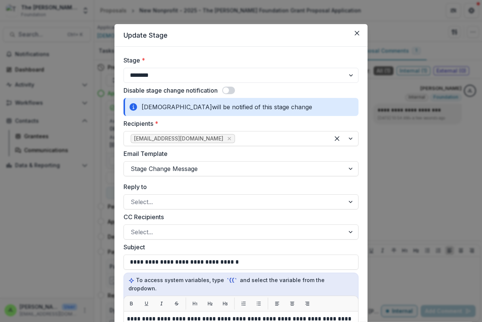
drag, startPoint x: 140, startPoint y: 104, endPoint x: 251, endPoint y: 105, distance: 110.4
click at [251, 105] on div "[DEMOGRAPHIC_DATA] [DEMOGRAPHIC_DATA] will be notified of this stage change" at bounding box center [241, 107] width 235 height 18
copy div "[DEMOGRAPHIC_DATA]"
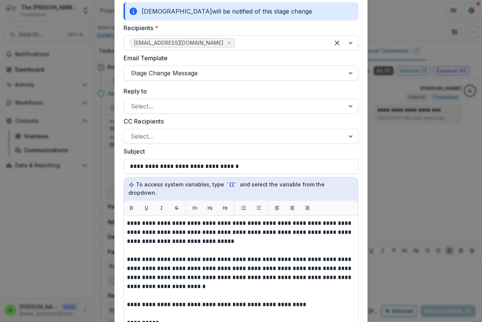
scroll to position [226, 0]
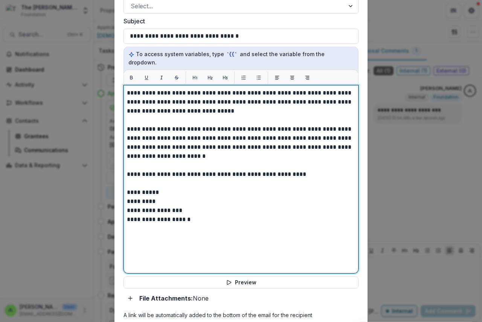
drag, startPoint x: 200, startPoint y: 102, endPoint x: 205, endPoint y: 103, distance: 4.9
click at [204, 103] on p "**********" at bounding box center [241, 102] width 228 height 27
drag, startPoint x: 200, startPoint y: 104, endPoint x: 214, endPoint y: 108, distance: 14.8
click at [200, 104] on p "**********" at bounding box center [241, 102] width 228 height 27
click at [214, 103] on p "**********" at bounding box center [241, 102] width 228 height 27
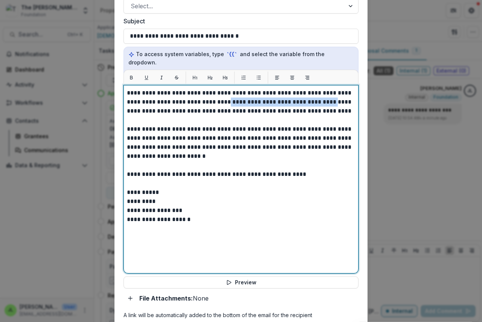
drag, startPoint x: 214, startPoint y: 103, endPoint x: 315, endPoint y: 106, distance: 100.7
click at [315, 106] on p "**********" at bounding box center [241, 102] width 228 height 27
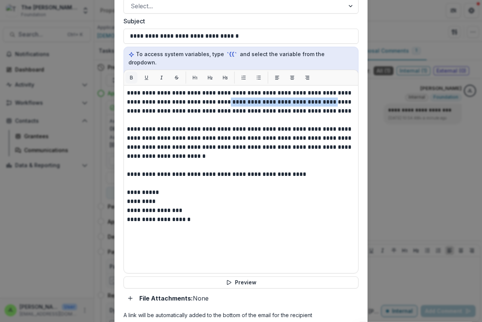
click at [131, 78] on icon "Bold" at bounding box center [131, 77] width 5 height 5
click at [356, 150] on div "**********" at bounding box center [241, 179] width 235 height 188
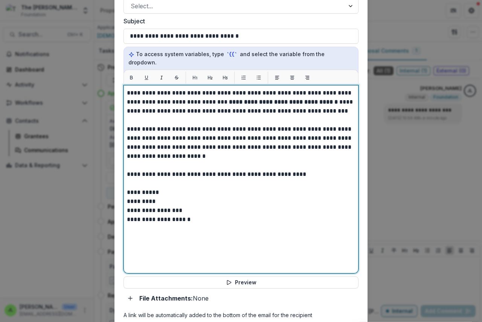
click at [332, 103] on p "**********" at bounding box center [241, 102] width 228 height 27
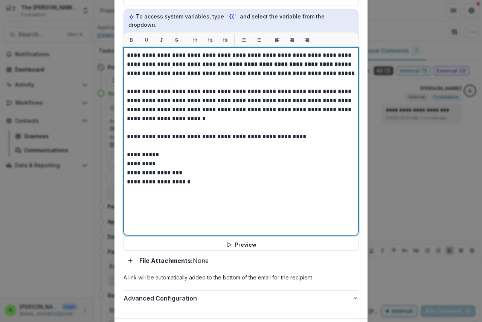
scroll to position [310, 0]
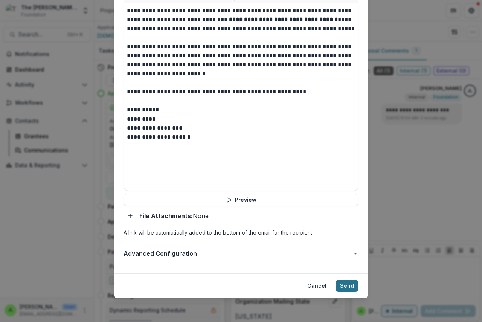
click at [342, 284] on button "Send" at bounding box center [347, 286] width 23 height 12
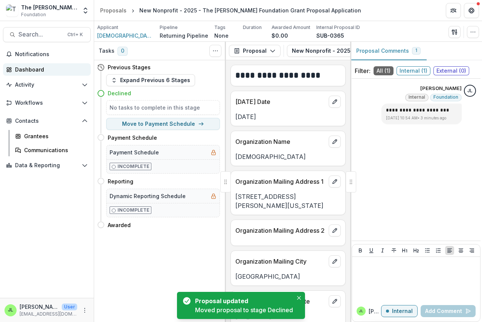
click at [25, 69] on div "Dashboard" at bounding box center [50, 70] width 70 height 8
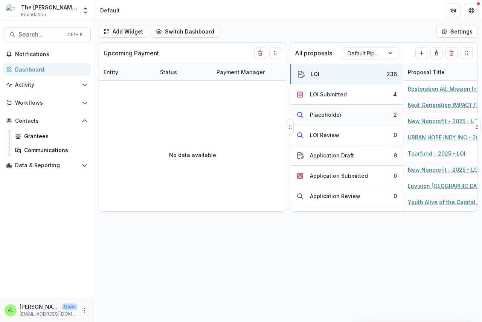
click at [328, 113] on div "Placeholder" at bounding box center [326, 115] width 32 height 8
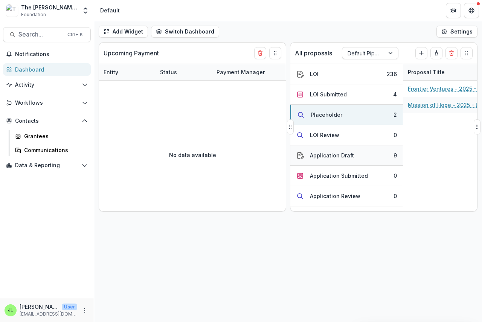
click at [330, 154] on div "Application Draft" at bounding box center [332, 155] width 44 height 8
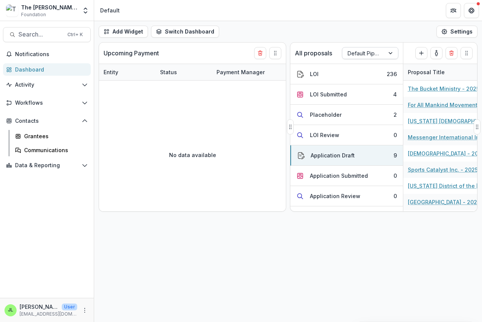
click at [375, 56] on div at bounding box center [364, 53] width 32 height 9
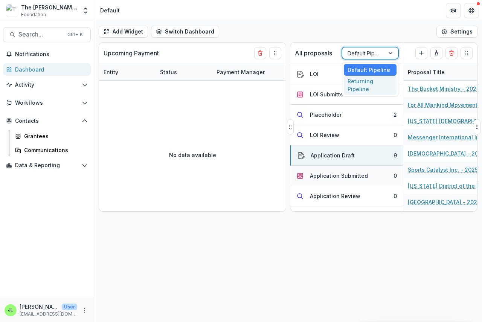
click at [366, 86] on div "Returning Pipeline" at bounding box center [370, 86] width 53 height 20
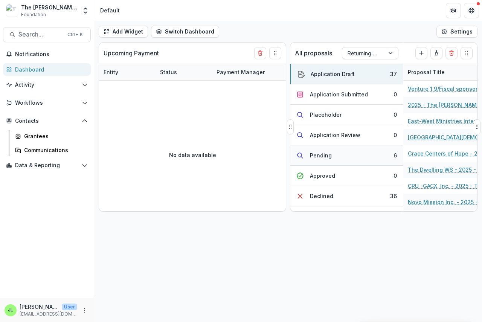
click at [321, 154] on div "Pending" at bounding box center [321, 155] width 22 height 8
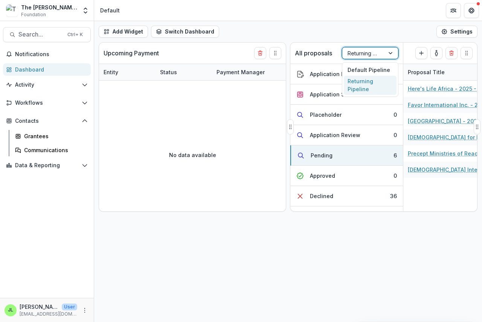
click at [362, 52] on div at bounding box center [364, 53] width 32 height 9
click at [359, 69] on div "Default Pipeline" at bounding box center [370, 70] width 53 height 12
